Goal: Navigation & Orientation: Find specific page/section

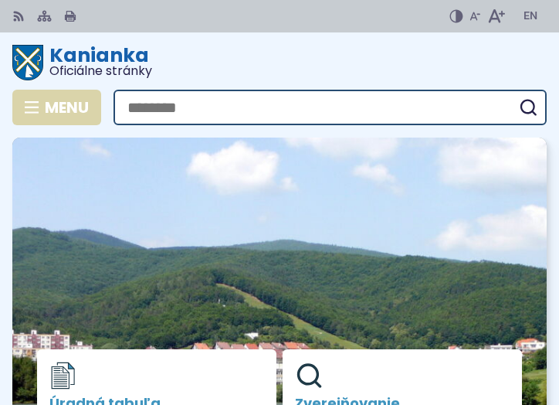
click at [38, 103] on use "button" at bounding box center [32, 107] width 14 height 12
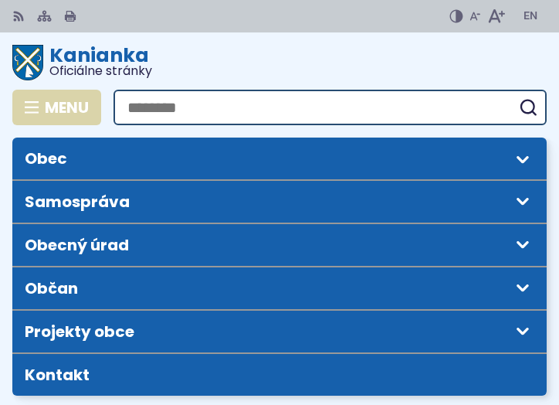
click at [66, 113] on span "Menu" at bounding box center [67, 107] width 44 height 12
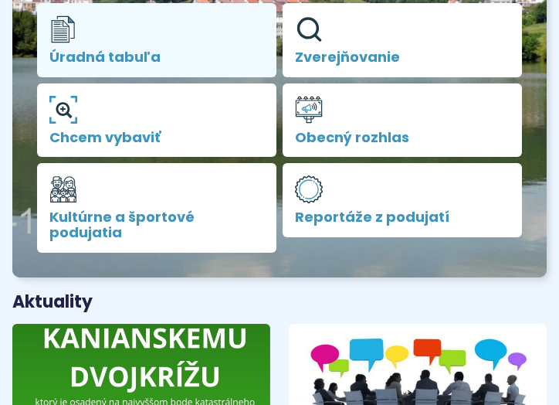
scroll to position [350, 0]
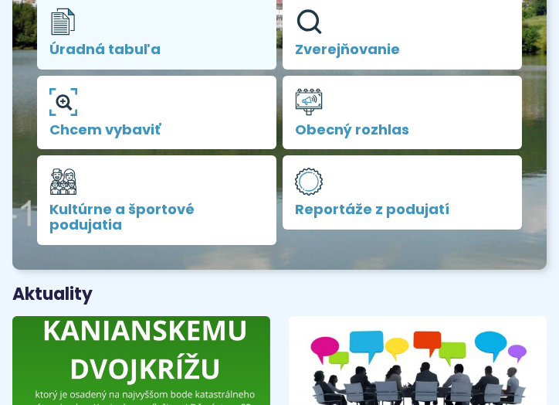
click at [89, 57] on span "Úradná tabuľa" at bounding box center [156, 49] width 215 height 15
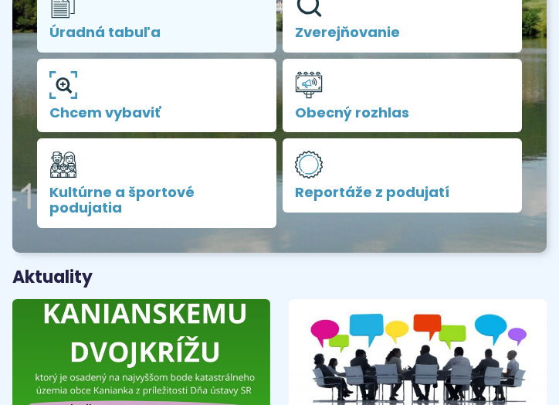
scroll to position [373, 0]
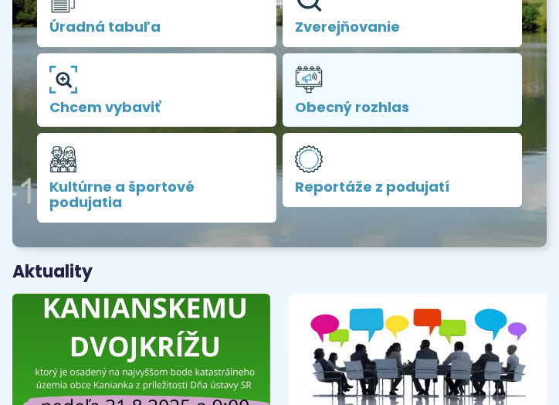
click at [325, 115] on span "Obecný rozhlas" at bounding box center [402, 107] width 215 height 15
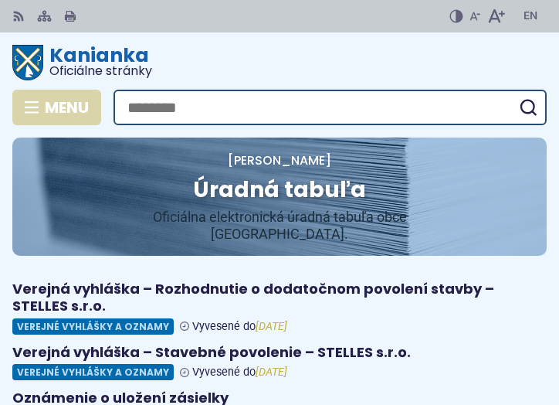
click at [25, 110] on icon "button" at bounding box center [32, 107] width 14 height 12
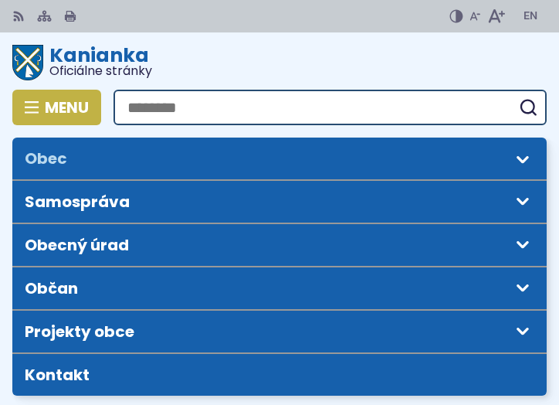
click at [71, 156] on span "Obec" at bounding box center [266, 158] width 483 height 42
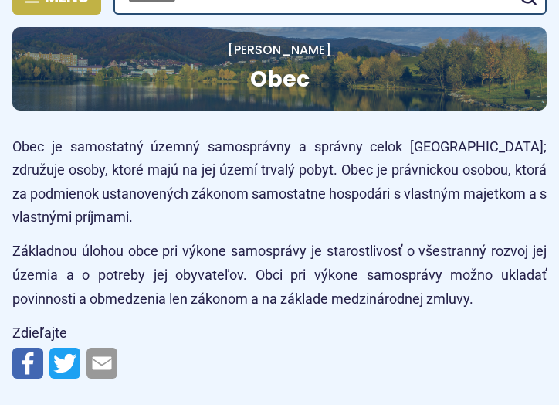
scroll to position [42, 0]
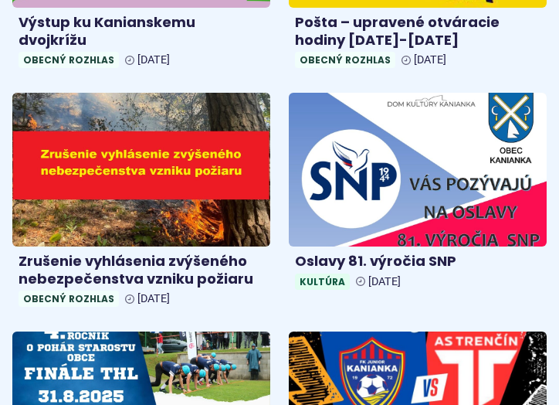
scroll to position [391, 0]
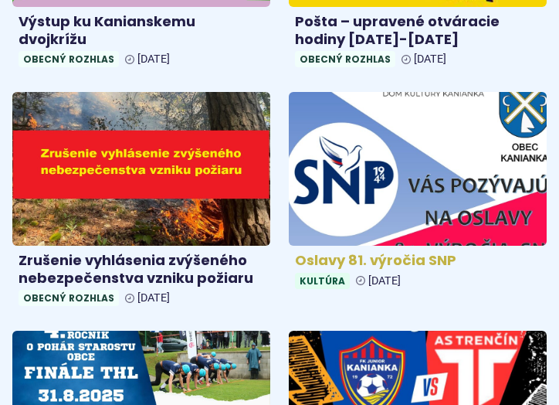
click at [366, 174] on img at bounding box center [417, 168] width 296 height 177
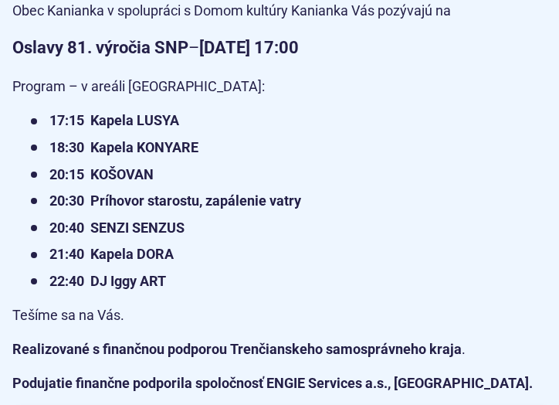
scroll to position [323, 0]
